Goal: Information Seeking & Learning: Learn about a topic

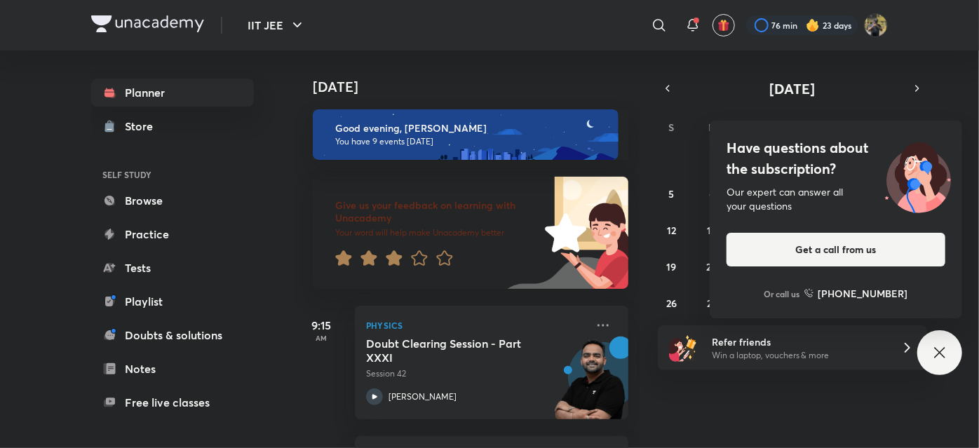
scroll to position [850, 0]
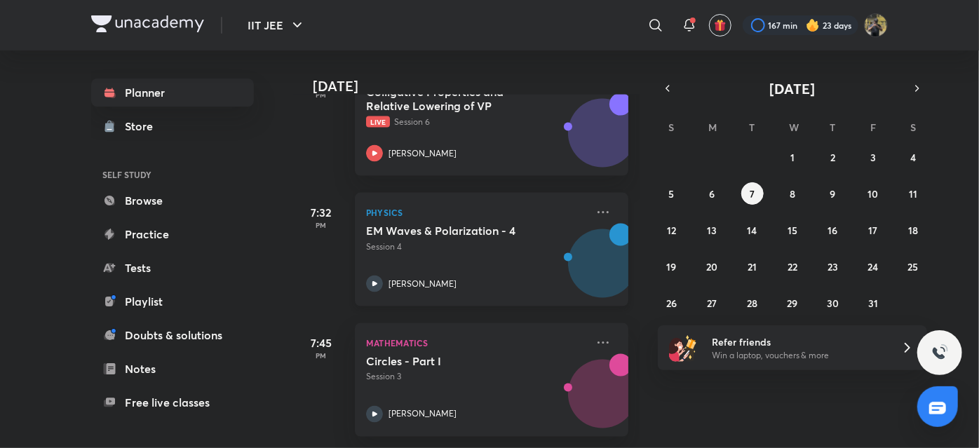
scroll to position [1035, 0]
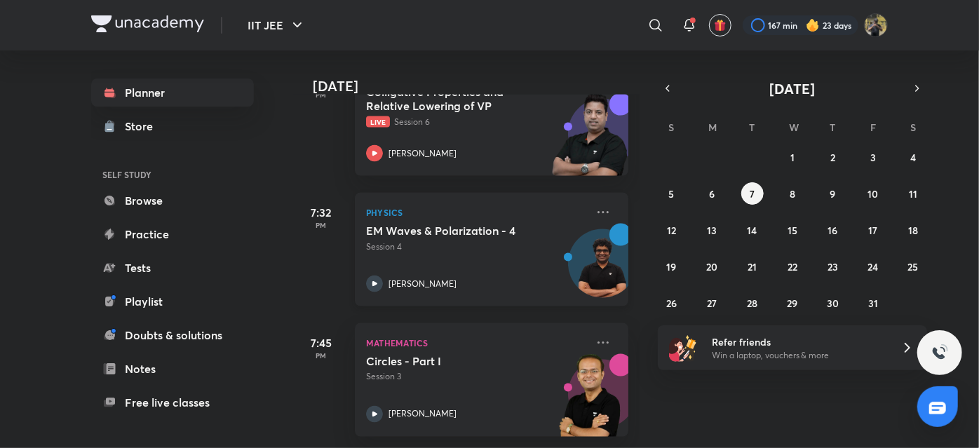
click at [479, 240] on p "Session 4" at bounding box center [476, 246] width 220 height 13
